Goal: Task Accomplishment & Management: Manage account settings

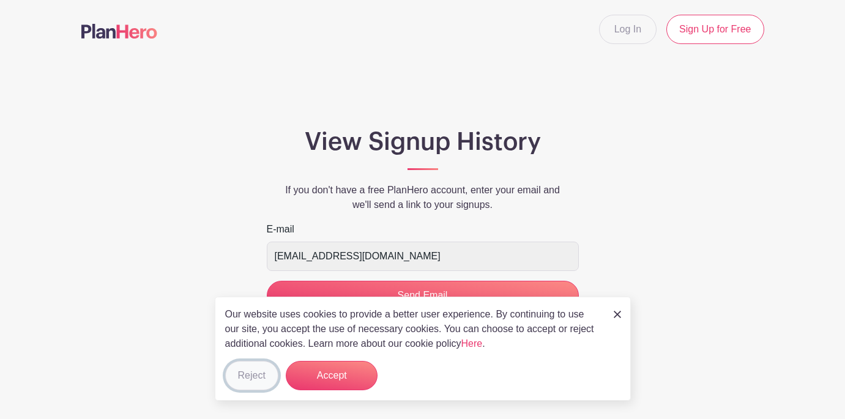
click at [248, 378] on button "Reject" at bounding box center [251, 375] width 53 height 29
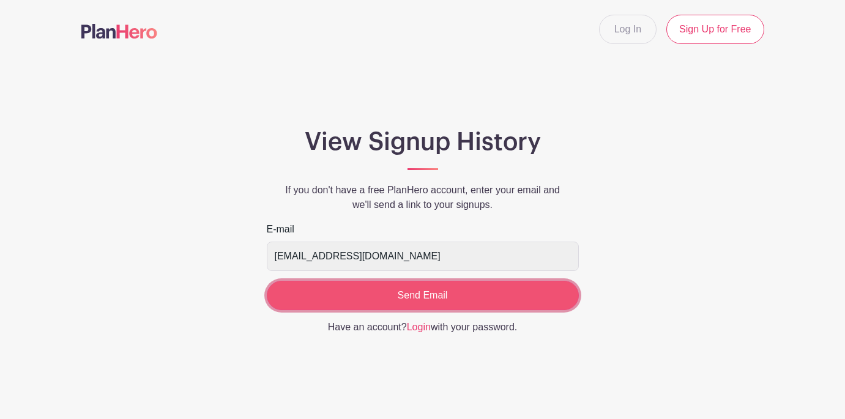
click at [423, 299] on input "Send Email" at bounding box center [423, 295] width 312 height 29
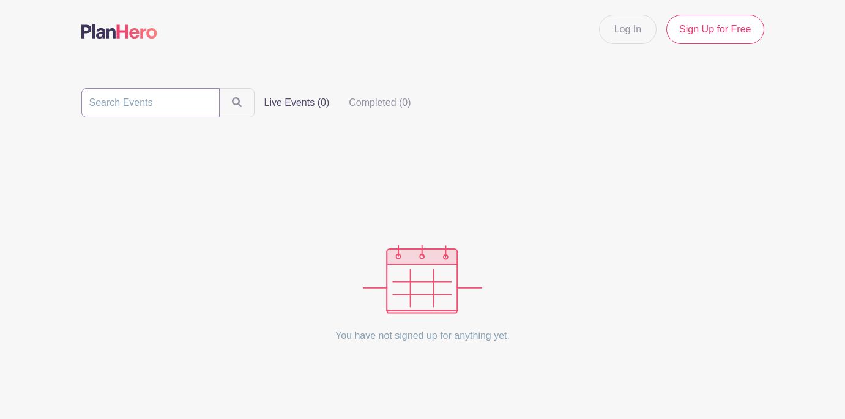
click at [155, 106] on input "search" at bounding box center [150, 102] width 138 height 29
click at [721, 29] on link "Sign Up for Free" at bounding box center [714, 29] width 97 height 29
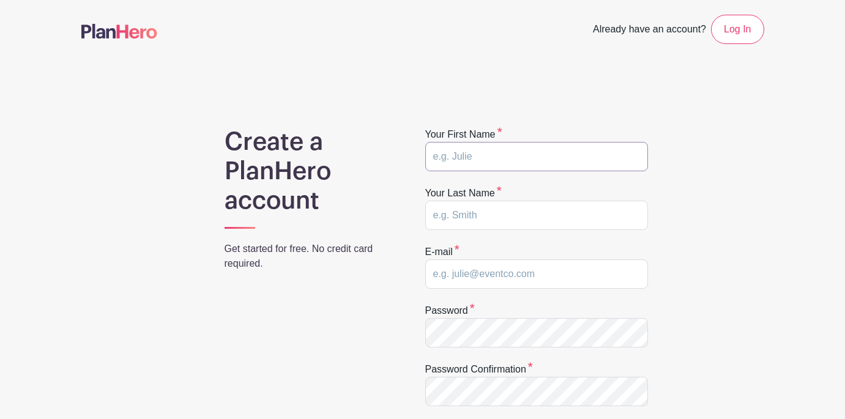
click at [507, 154] on input "text" at bounding box center [536, 156] width 223 height 29
type input "[PERSON_NAME]"
click at [498, 215] on input "text" at bounding box center [536, 215] width 223 height 29
type input "[PERSON_NAME]"
click at [508, 270] on input "email" at bounding box center [536, 273] width 223 height 29
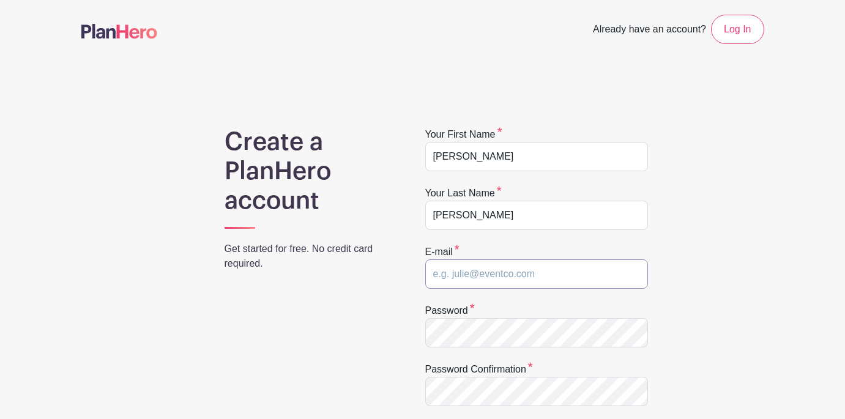
type input "[EMAIL_ADDRESS][DOMAIN_NAME]"
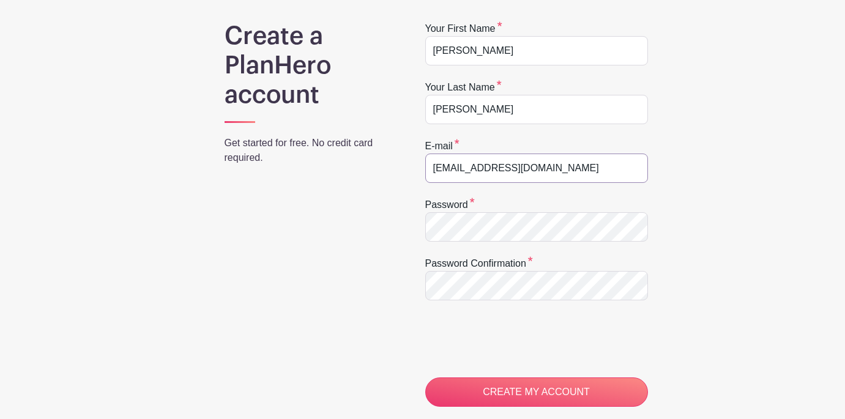
scroll to position [112, 0]
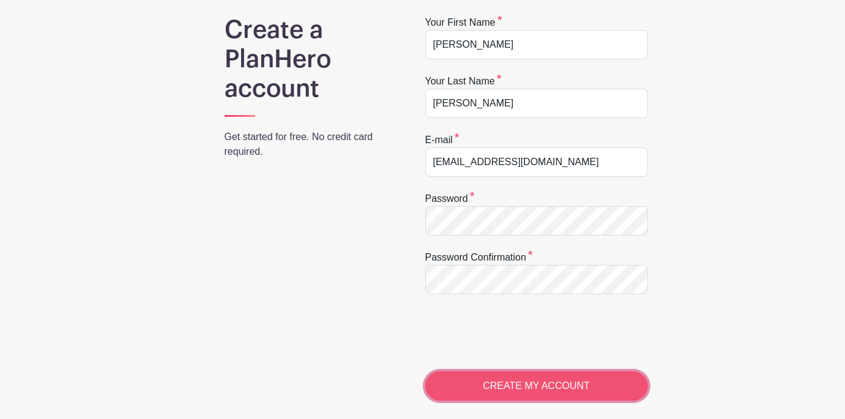
click at [563, 387] on input "CREATE MY ACCOUNT" at bounding box center [536, 385] width 223 height 29
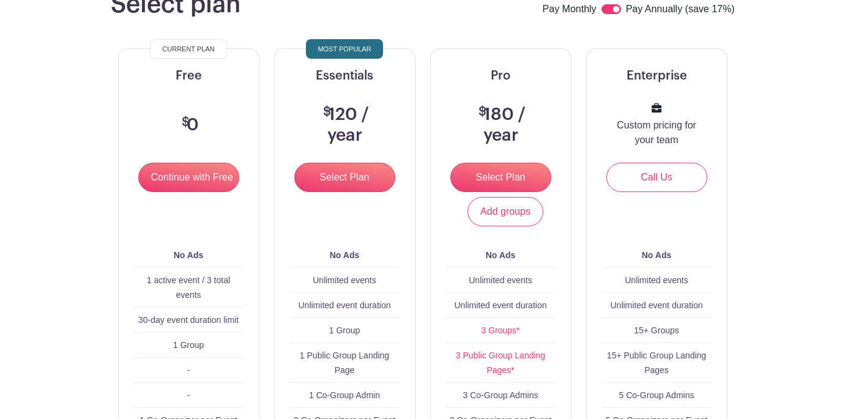
scroll to position [137, 0]
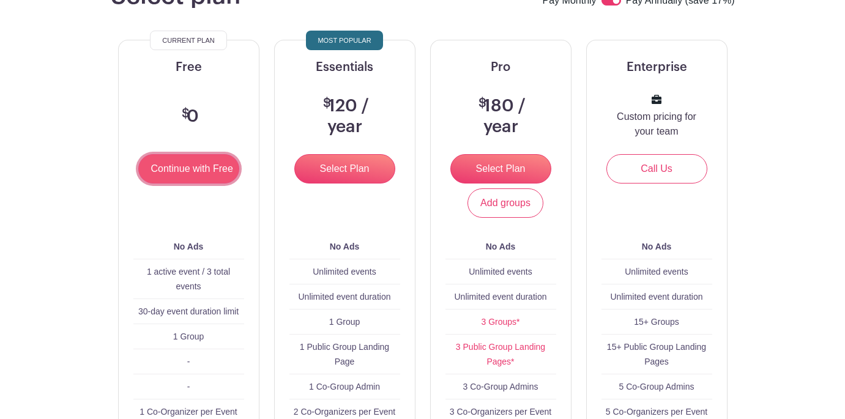
click at [189, 167] on input "Continue with Free" at bounding box center [188, 168] width 101 height 29
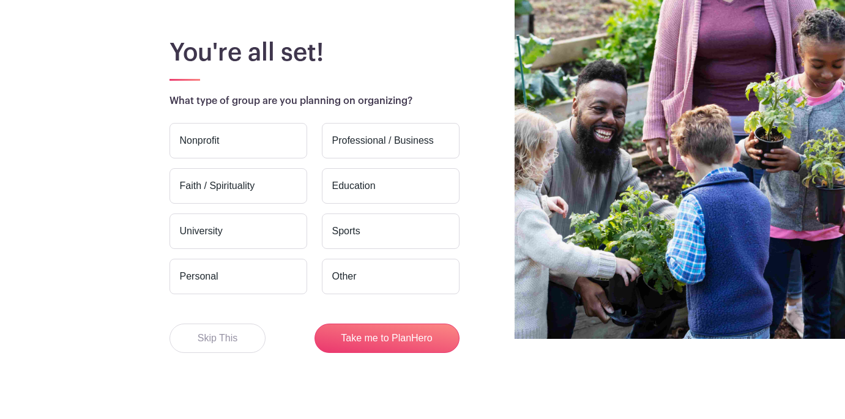
scroll to position [78, 0]
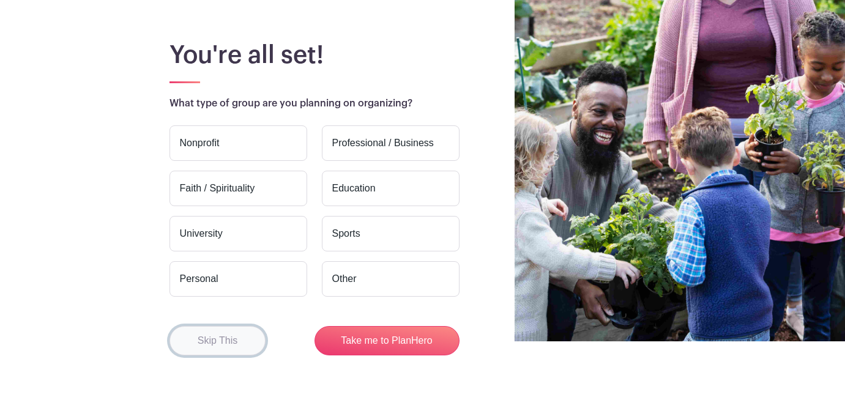
click at [215, 339] on button "Skip This" at bounding box center [217, 340] width 97 height 29
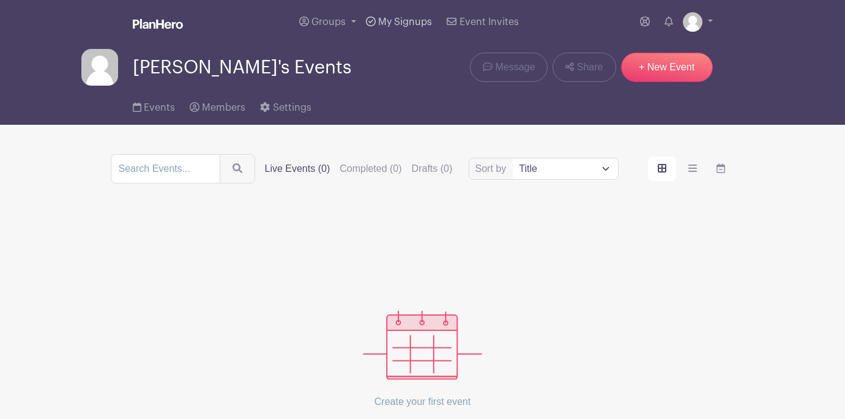
click at [402, 18] on span "My Signups" at bounding box center [405, 22] width 54 height 10
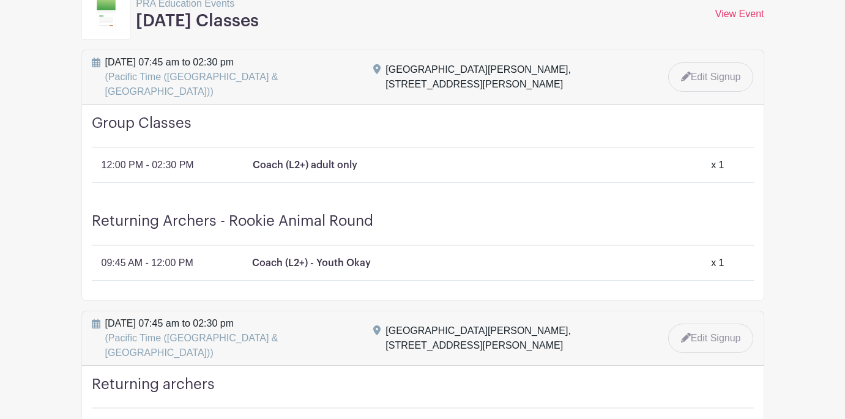
scroll to position [206, 0]
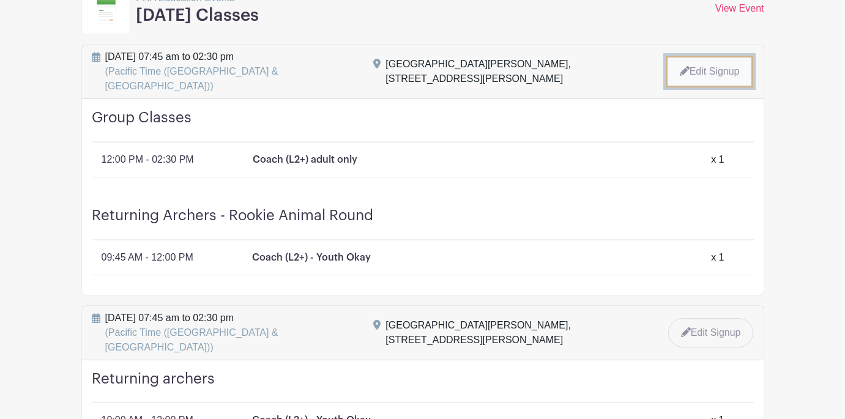
click at [707, 65] on link "Edit Signup" at bounding box center [710, 72] width 88 height 32
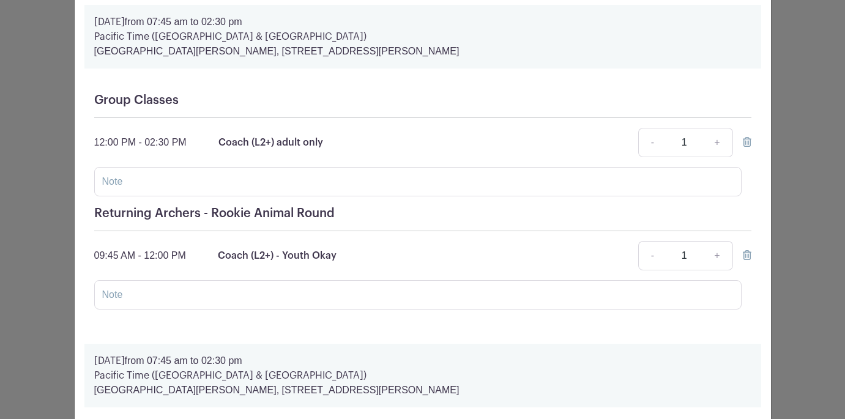
scroll to position [92, 0]
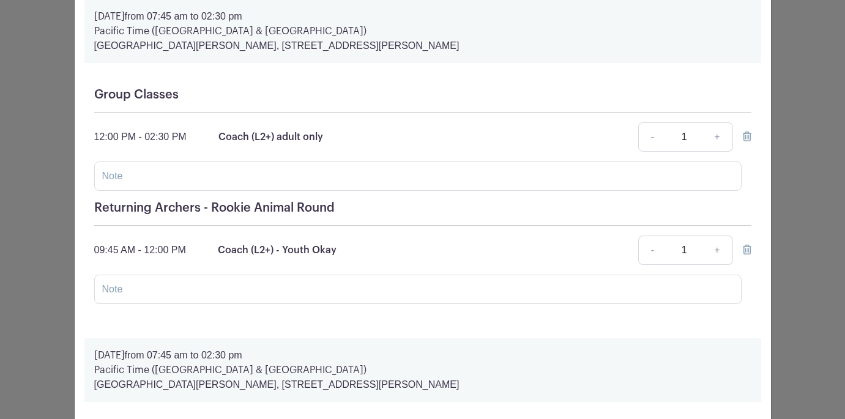
click at [746, 139] on icon at bounding box center [747, 137] width 9 height 10
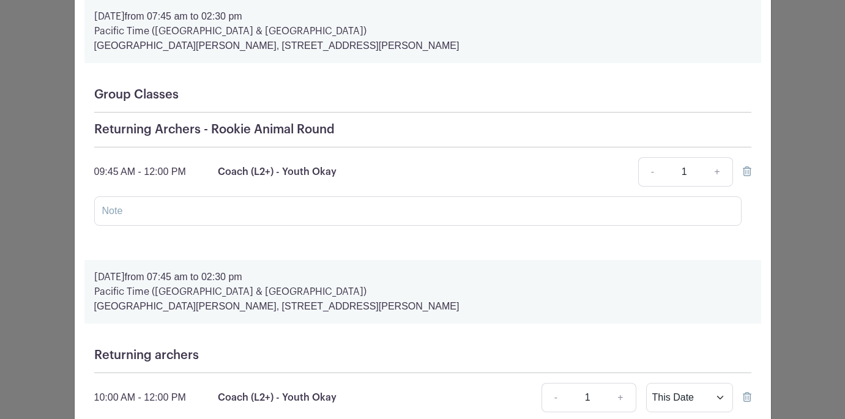
click at [745, 173] on icon at bounding box center [747, 171] width 9 height 10
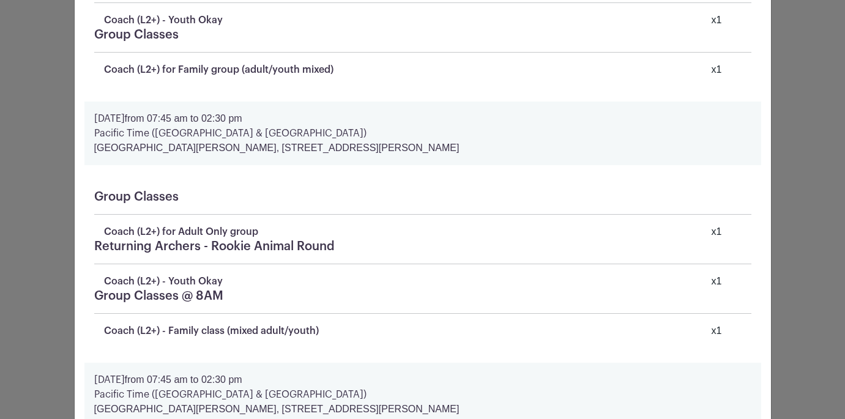
scroll to position [2406, 0]
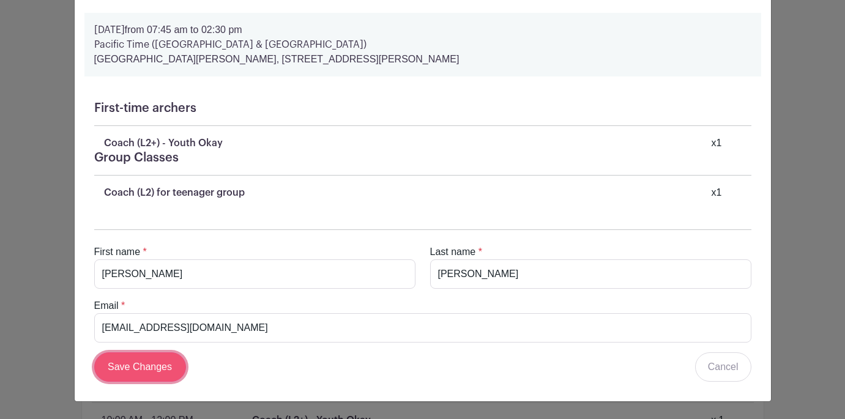
click at [136, 370] on input "Save Changes" at bounding box center [140, 366] width 92 height 29
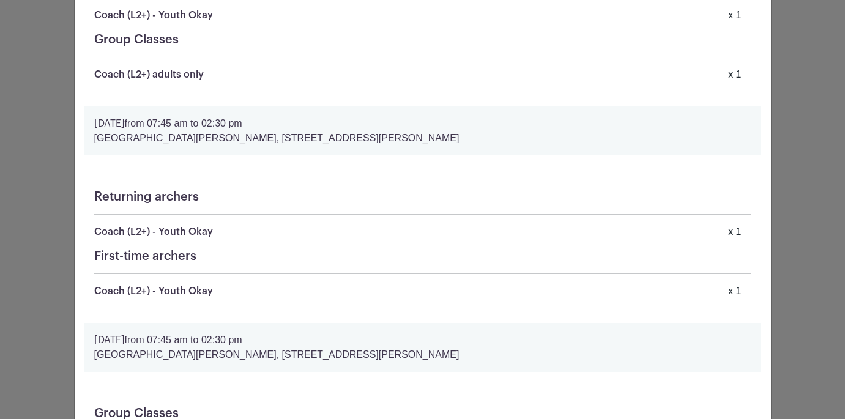
scroll to position [1800, 0]
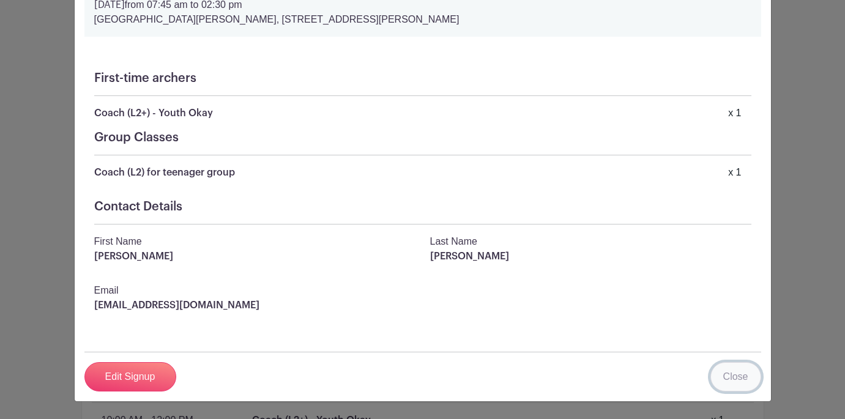
click at [734, 375] on link "Close" at bounding box center [735, 376] width 51 height 29
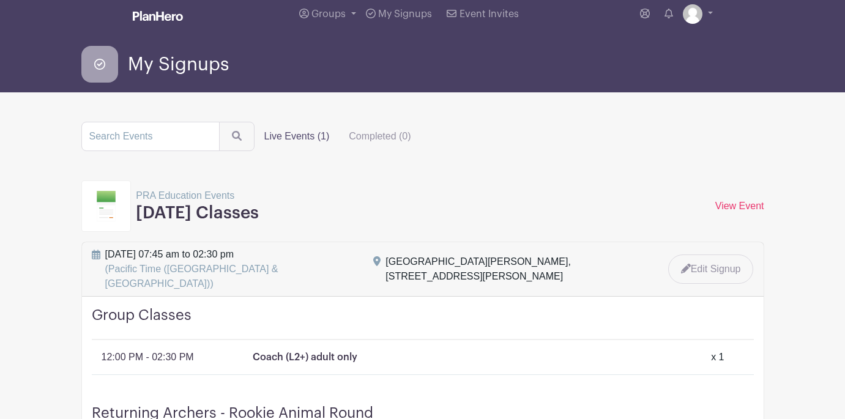
scroll to position [0, 0]
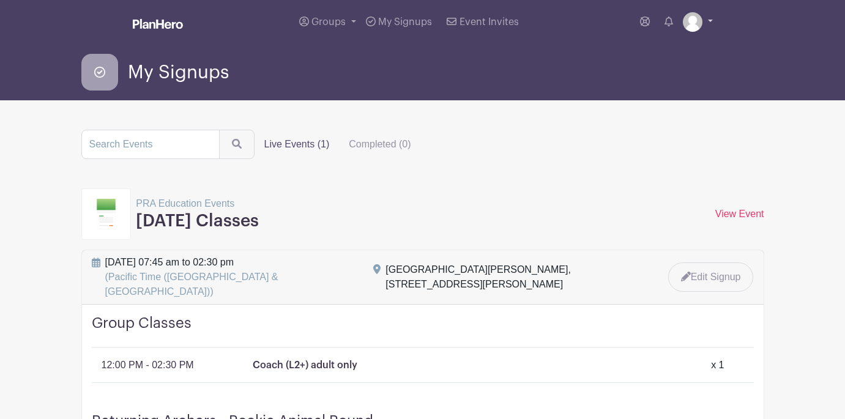
click at [705, 21] on link at bounding box center [698, 22] width 30 height 20
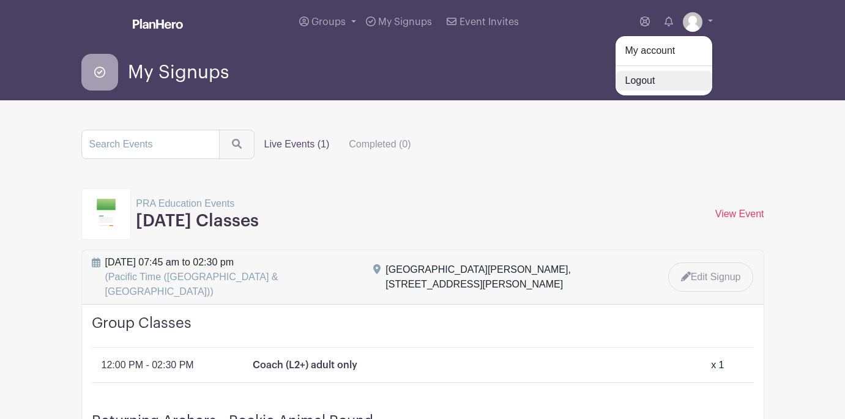
click at [649, 81] on link "Logout" at bounding box center [664, 81] width 97 height 20
